Goal: Task Accomplishment & Management: Manage account settings

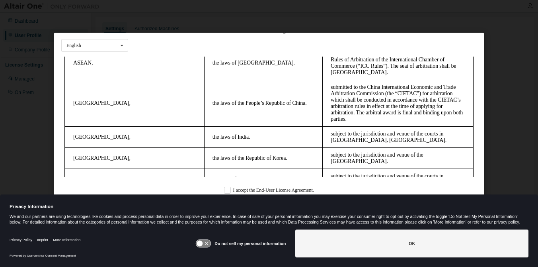
scroll to position [23, 0]
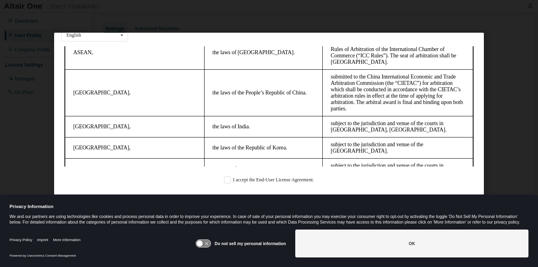
click at [207, 238] on div "Do not sell my personal information" at bounding box center [240, 243] width 90 height 28
click at [207, 242] on icon at bounding box center [203, 244] width 15 height 8
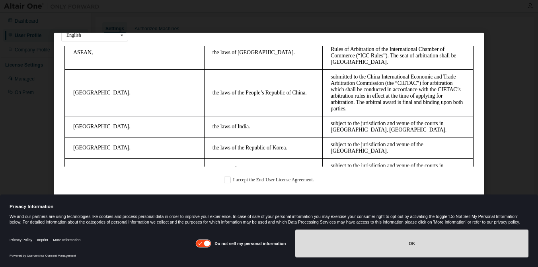
click at [351, 236] on button "OK" at bounding box center [411, 243] width 233 height 28
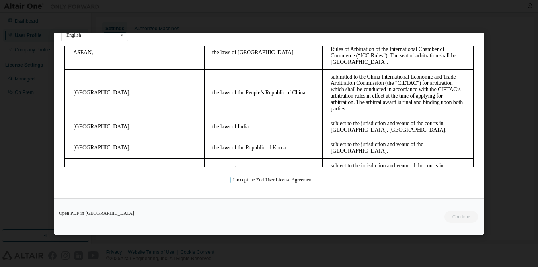
click at [224, 181] on label "I accept the End-User License Agreement." at bounding box center [269, 179] width 90 height 7
click at [451, 215] on button "Continue" at bounding box center [461, 217] width 34 height 12
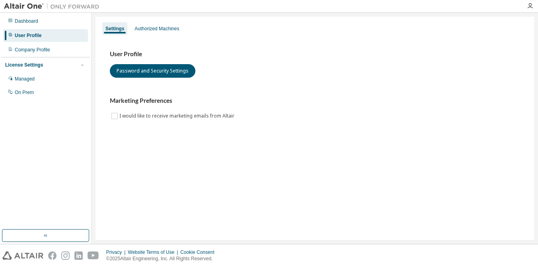
click at [29, 35] on div "User Profile" at bounding box center [28, 35] width 27 height 6
click at [151, 29] on div "Authorized Machines" at bounding box center [157, 28] width 45 height 6
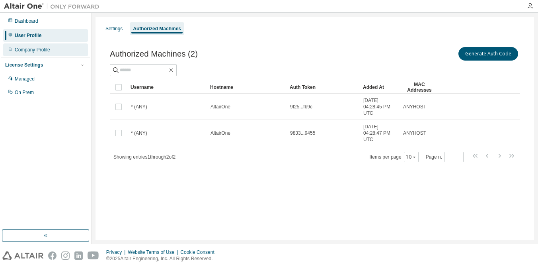
click at [36, 51] on div "Company Profile" at bounding box center [32, 50] width 35 height 6
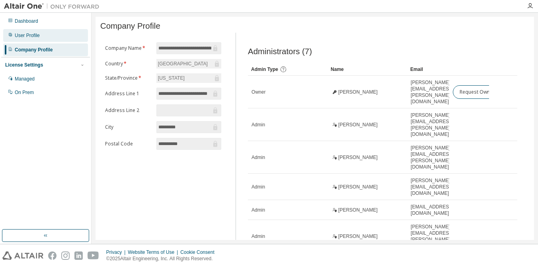
click at [32, 34] on div "User Profile" at bounding box center [27, 35] width 25 height 6
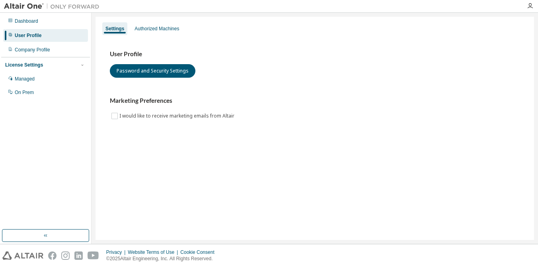
click at [38, 34] on div "User Profile" at bounding box center [28, 35] width 27 height 6
click at [161, 30] on div "Authorized Machines" at bounding box center [157, 28] width 45 height 6
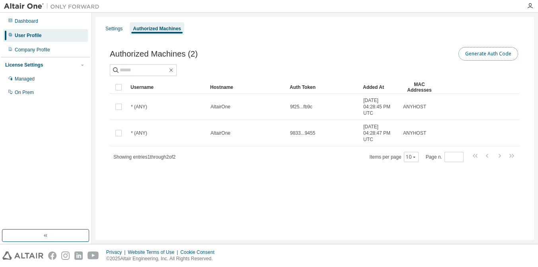
click at [482, 56] on button "Generate Auth Code" at bounding box center [489, 54] width 60 height 14
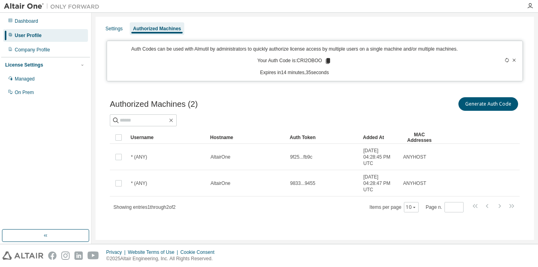
click at [329, 62] on icon at bounding box center [328, 61] width 4 height 6
click at [29, 37] on div "User Profile" at bounding box center [28, 35] width 27 height 6
click at [120, 32] on div "Settings" at bounding box center [113, 28] width 23 height 13
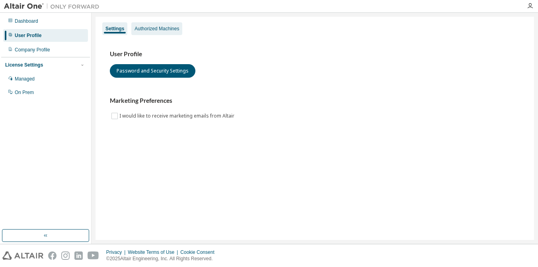
click at [149, 31] on div "Authorized Machines" at bounding box center [157, 28] width 45 height 6
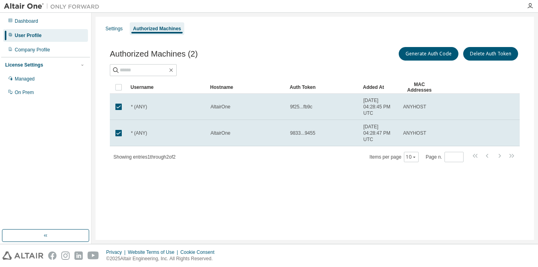
click at [266, 57] on div "Authorized Machines (2) Generate Auth Code Delete Auth Token" at bounding box center [315, 53] width 410 height 17
